Goal: Check status: Check status

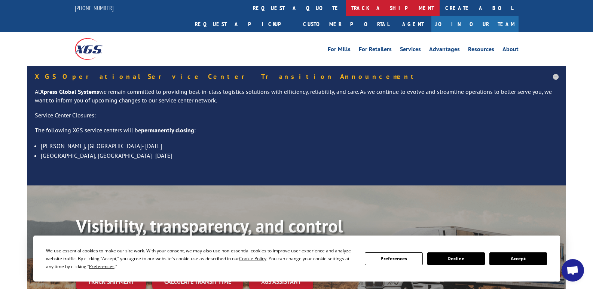
click at [346, 9] on link "track a shipment" at bounding box center [393, 8] width 94 height 16
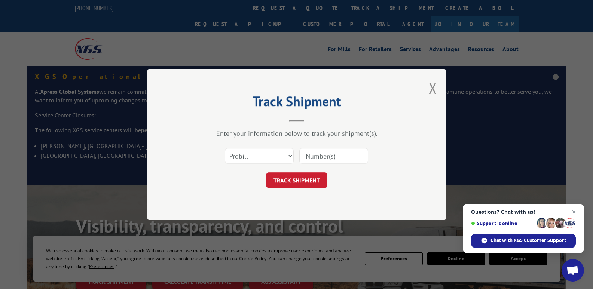
click at [323, 151] on input at bounding box center [334, 156] width 69 height 16
paste input "17563703"
type input "17563703"
click at [297, 176] on button "TRACK SHIPMENT" at bounding box center [296, 181] width 61 height 16
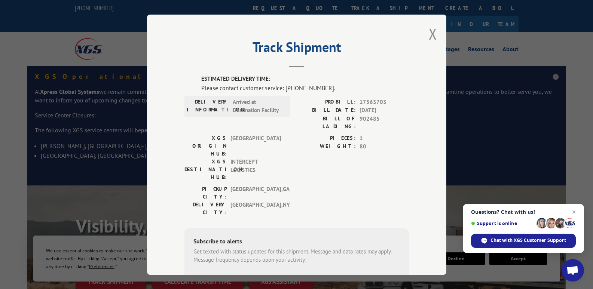
drag, startPoint x: 355, startPoint y: 113, endPoint x: 378, endPoint y: 111, distance: 22.5
click at [378, 111] on div "BILL DATE: [DATE]" at bounding box center [353, 110] width 112 height 9
click at [378, 111] on span "[DATE]" at bounding box center [384, 110] width 49 height 9
drag, startPoint x: 229, startPoint y: 101, endPoint x: 285, endPoint y: 111, distance: 57.1
click at [285, 111] on div "DELIVERY INFORMATION: Arrived at Destination Facility" at bounding box center [238, 105] width 106 height 21
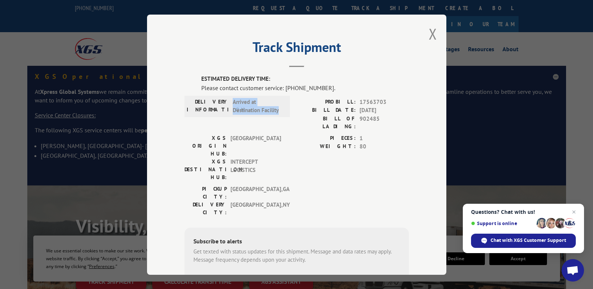
click at [285, 111] on div "DELIVERY INFORMATION: Arrived at Destination Facility" at bounding box center [238, 105] width 106 height 21
drag, startPoint x: 276, startPoint y: 111, endPoint x: 233, endPoint y: 95, distance: 45.7
click at [233, 95] on div "DELIVERY INFORMATION: Arrived at Destination Facility" at bounding box center [238, 105] width 106 height 21
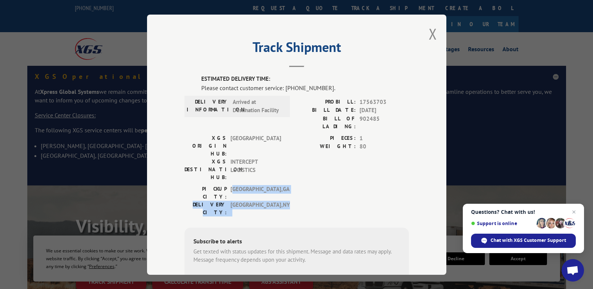
drag, startPoint x: 230, startPoint y: 158, endPoint x: 278, endPoint y: 169, distance: 48.9
click at [278, 185] on div "[GEOGRAPHIC_DATA]: [GEOGRAPHIC_DATA] , [GEOGRAPHIC_DATA] DELIVERY CITY: [GEOGRA…" at bounding box center [235, 200] width 101 height 31
click at [278, 201] on span "[GEOGRAPHIC_DATA] , [GEOGRAPHIC_DATA]" at bounding box center [256, 209] width 51 height 16
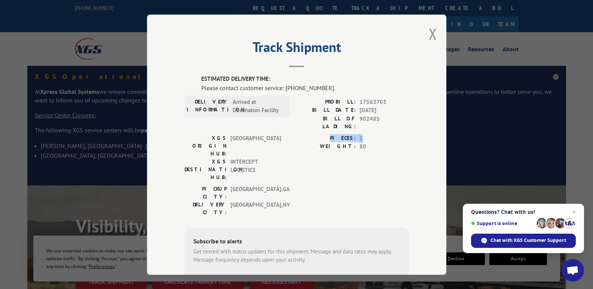
drag, startPoint x: 331, startPoint y: 134, endPoint x: 364, endPoint y: 134, distance: 32.6
click at [364, 134] on div "PIECES: 1" at bounding box center [353, 138] width 112 height 9
click at [364, 134] on span "1" at bounding box center [384, 138] width 49 height 9
drag, startPoint x: 380, startPoint y: 118, endPoint x: 320, endPoint y: 109, distance: 60.9
click at [320, 109] on div "PROBILL: 17563703 BILL DATE: [DATE] BILL OF LADING: 902485" at bounding box center [353, 114] width 112 height 33
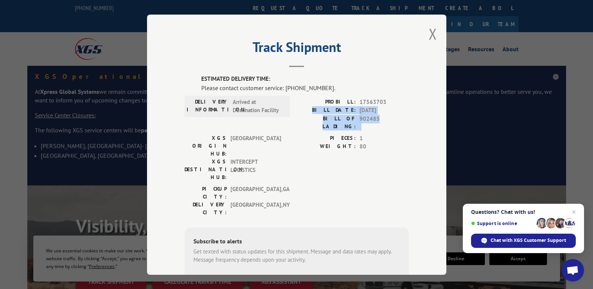
click at [320, 109] on label "BILL DATE:" at bounding box center [326, 110] width 59 height 9
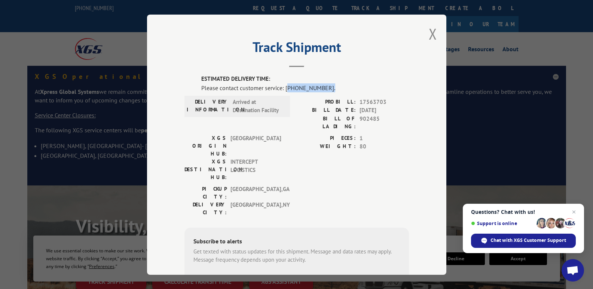
drag, startPoint x: 285, startPoint y: 87, endPoint x: 343, endPoint y: 85, distance: 58.1
click at [343, 85] on div "Please contact customer service: [PHONE_NUMBER]." at bounding box center [305, 87] width 208 height 9
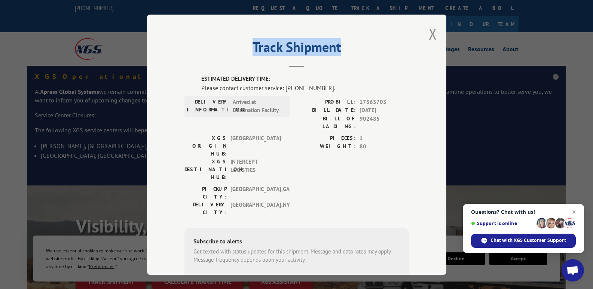
drag, startPoint x: 249, startPoint y: 44, endPoint x: 356, endPoint y: 46, distance: 106.3
click at [356, 46] on h2 "Track Shipment" at bounding box center [297, 49] width 225 height 14
click at [429, 34] on button "Close modal" at bounding box center [433, 34] width 8 height 20
